Goal: Task Accomplishment & Management: Complete application form

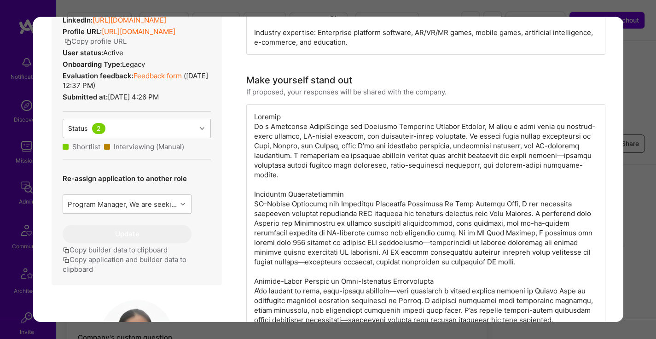
scroll to position [299, 0]
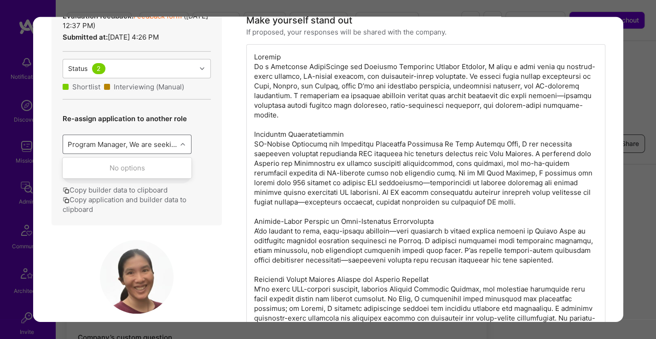
click at [183, 146] on icon "modal" at bounding box center [182, 144] width 5 height 5
click at [211, 162] on div "Admin data Details User ID: 66313eb969907d00116f04cf Admin: No User type Regula…" at bounding box center [136, 43] width 170 height 364
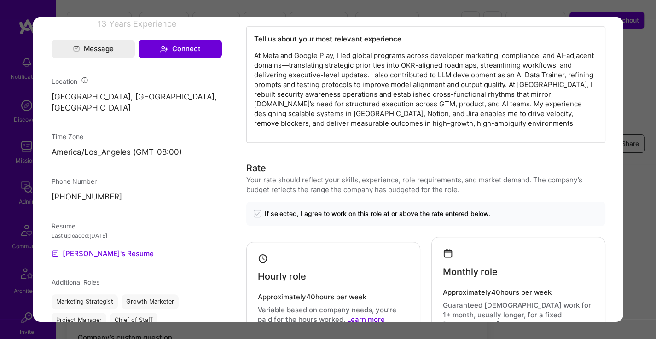
scroll to position [648, 0]
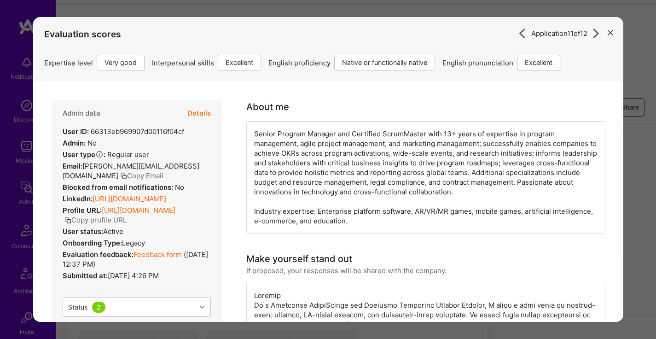
scroll to position [36, 0]
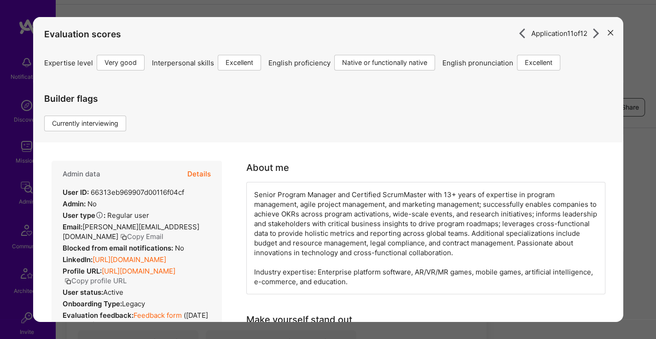
click at [605, 35] on button "modal" at bounding box center [610, 31] width 11 height 15
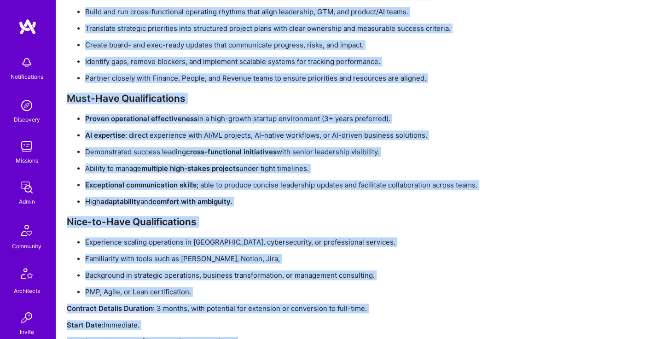
scroll to position [1027, 0]
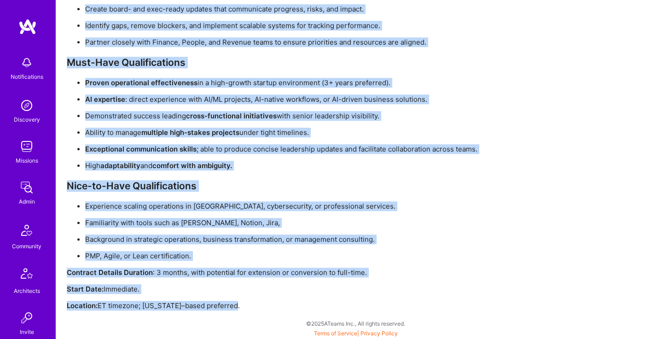
drag, startPoint x: 66, startPoint y: 56, endPoint x: 244, endPoint y: 300, distance: 301.3
copy div "Lore Ip'do Sitametc A.Elit seddoe tem incid'u labo etdolorem aliquaeni admi ven…"
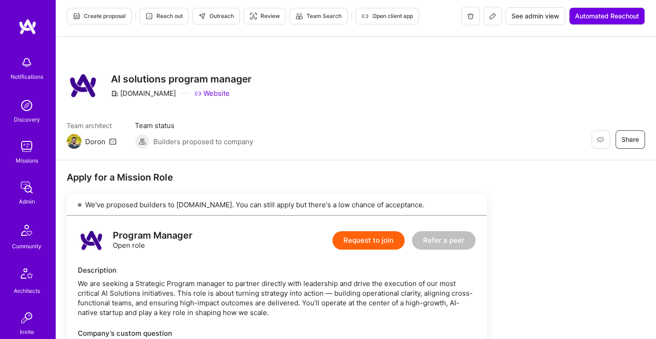
scroll to position [0, 0]
